Goal: Navigation & Orientation: Find specific page/section

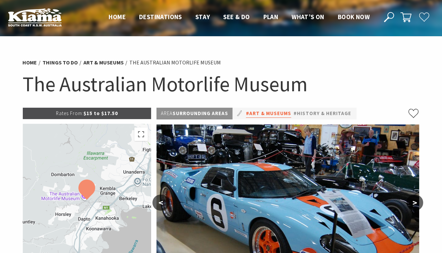
click at [285, 114] on link "#Art & Museums" at bounding box center [268, 113] width 45 height 8
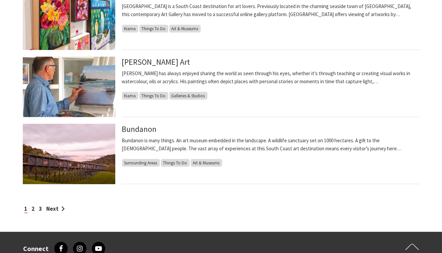
scroll to position [599, 0]
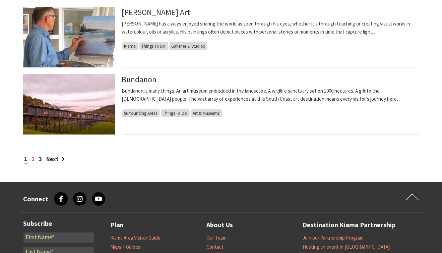
click at [33, 160] on link "2" at bounding box center [33, 158] width 3 height 7
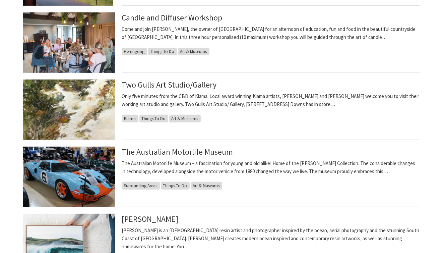
scroll to position [425, 0]
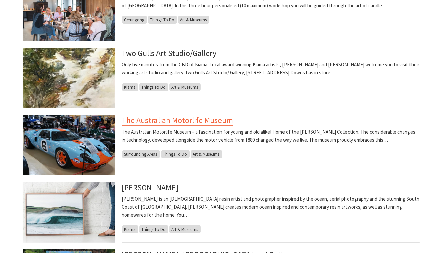
click at [180, 122] on link "The Australian Motorlife Museum" at bounding box center [177, 120] width 111 height 11
